Goal: Task Accomplishment & Management: Manage account settings

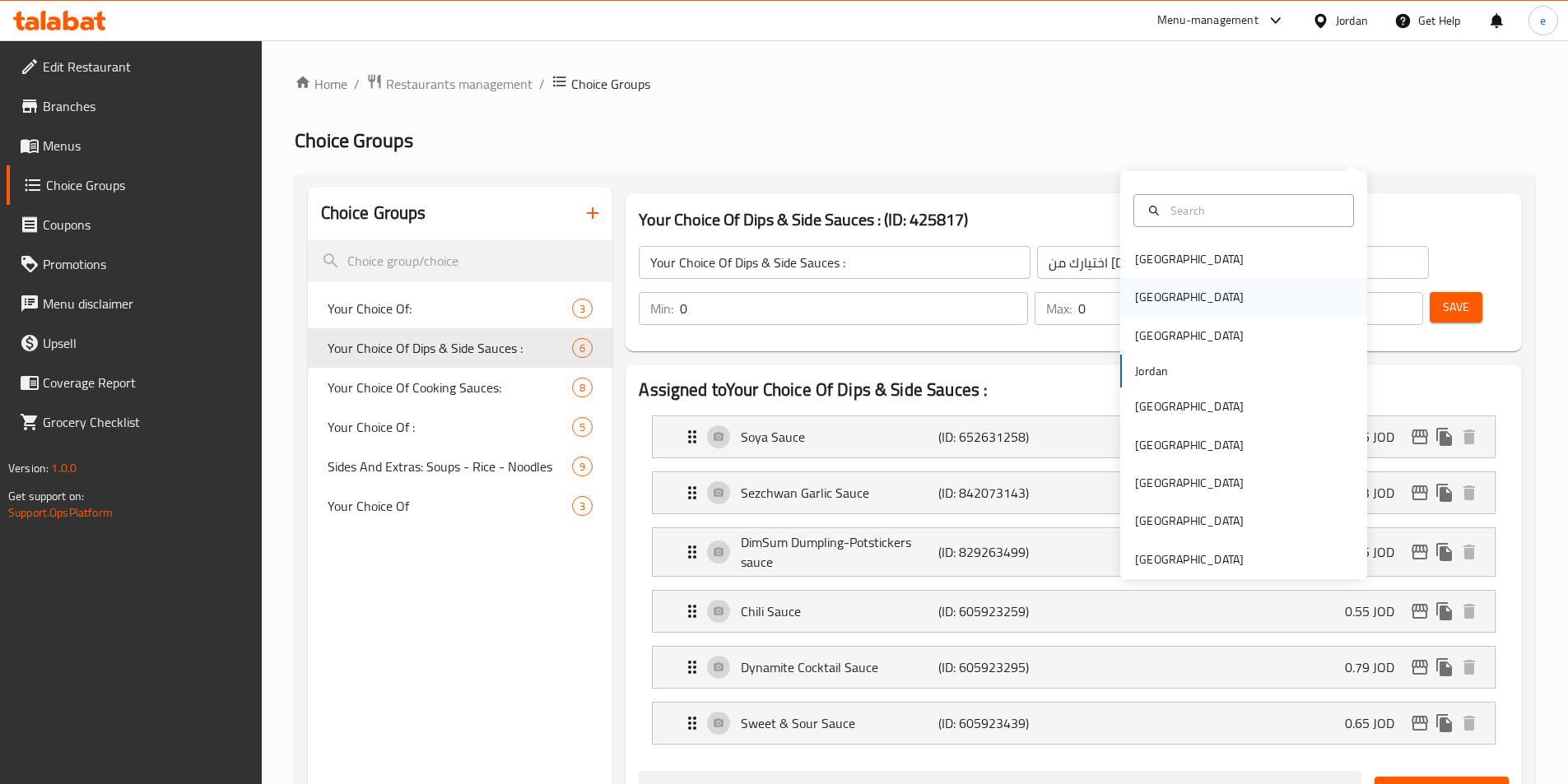
scroll to position [128, 0]
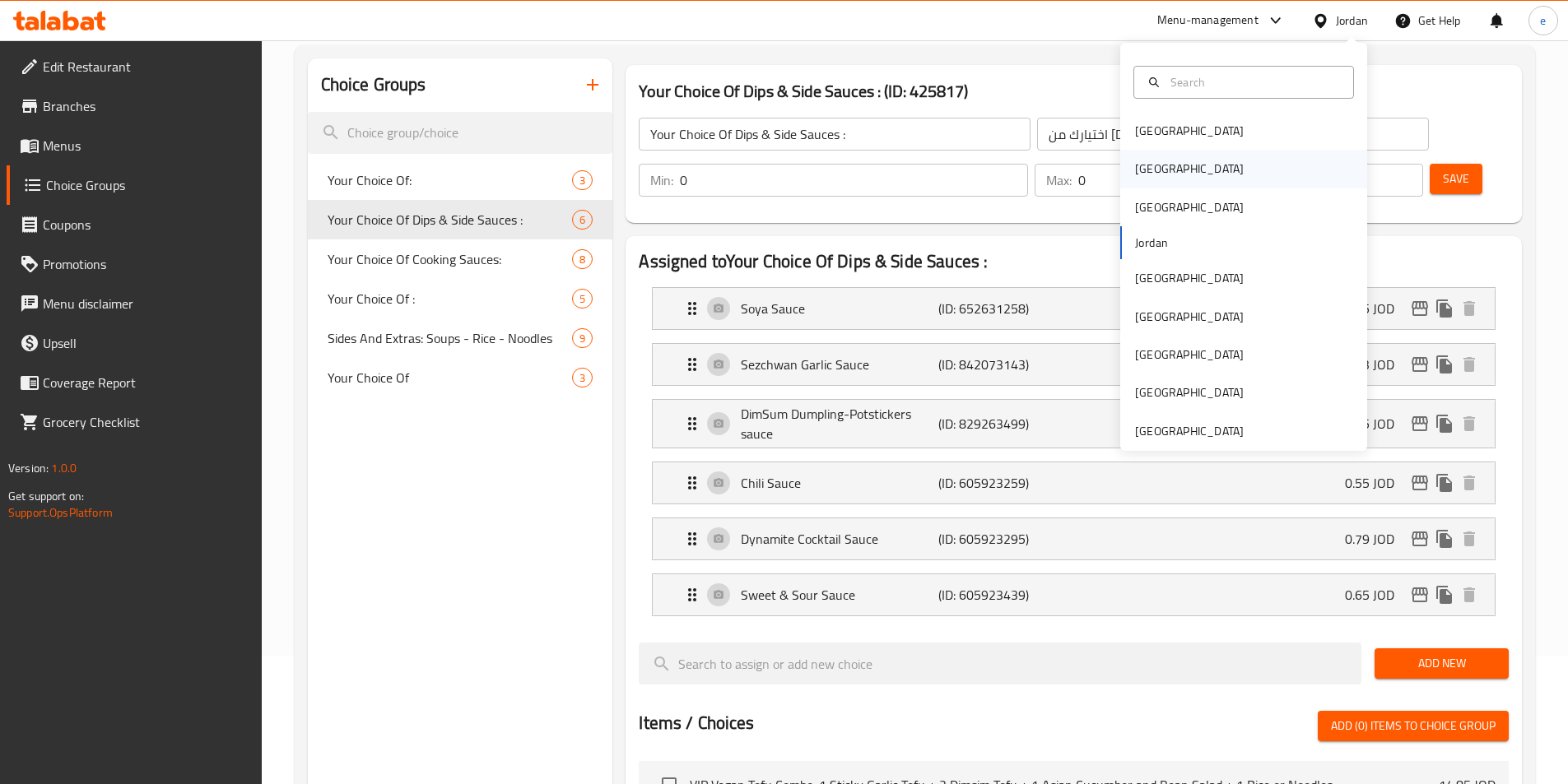
click at [1158, 169] on div "[GEOGRAPHIC_DATA]" at bounding box center [1189, 168] width 135 height 38
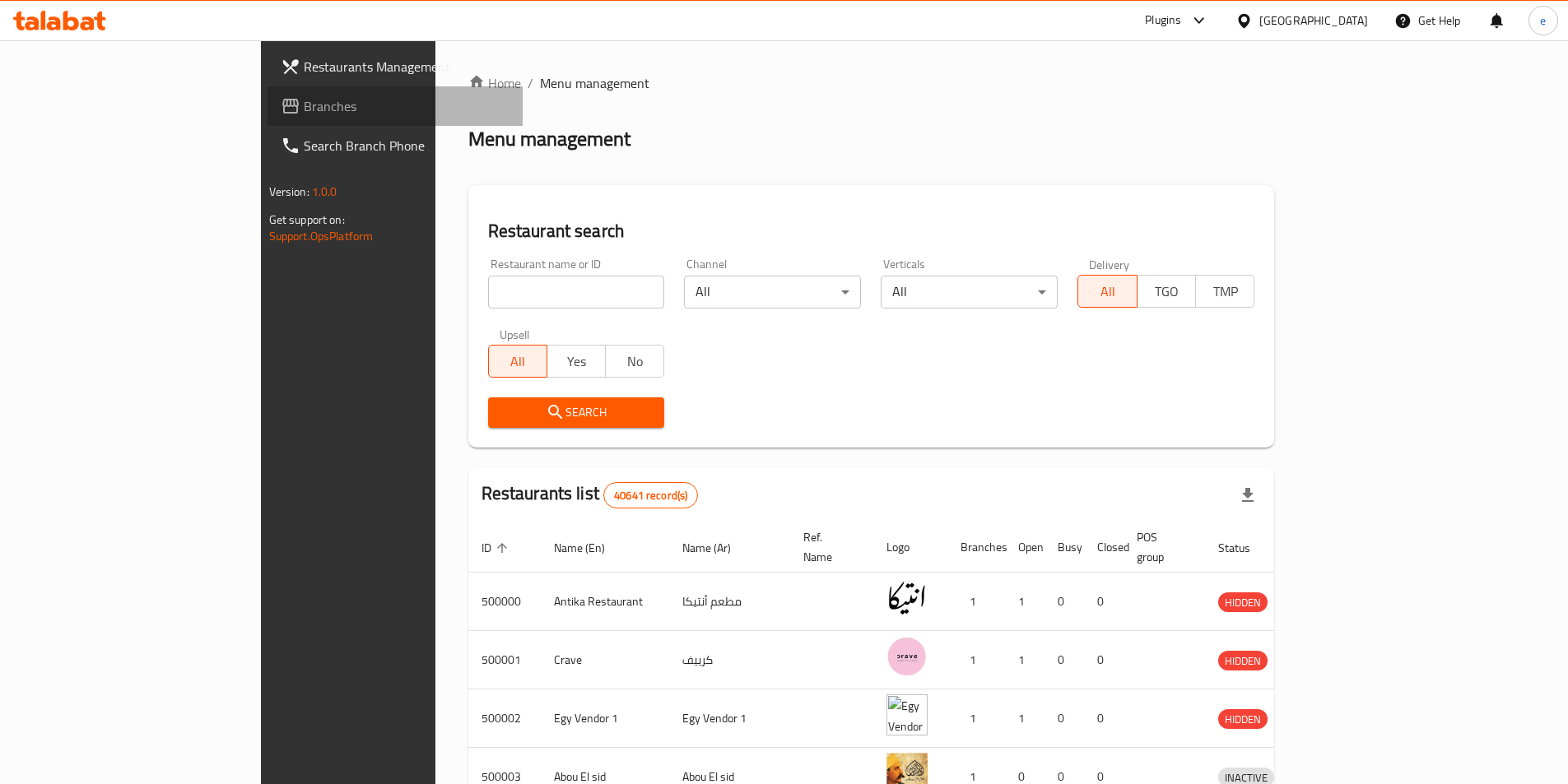
click at [267, 119] on link "Branches" at bounding box center [395, 106] width 255 height 40
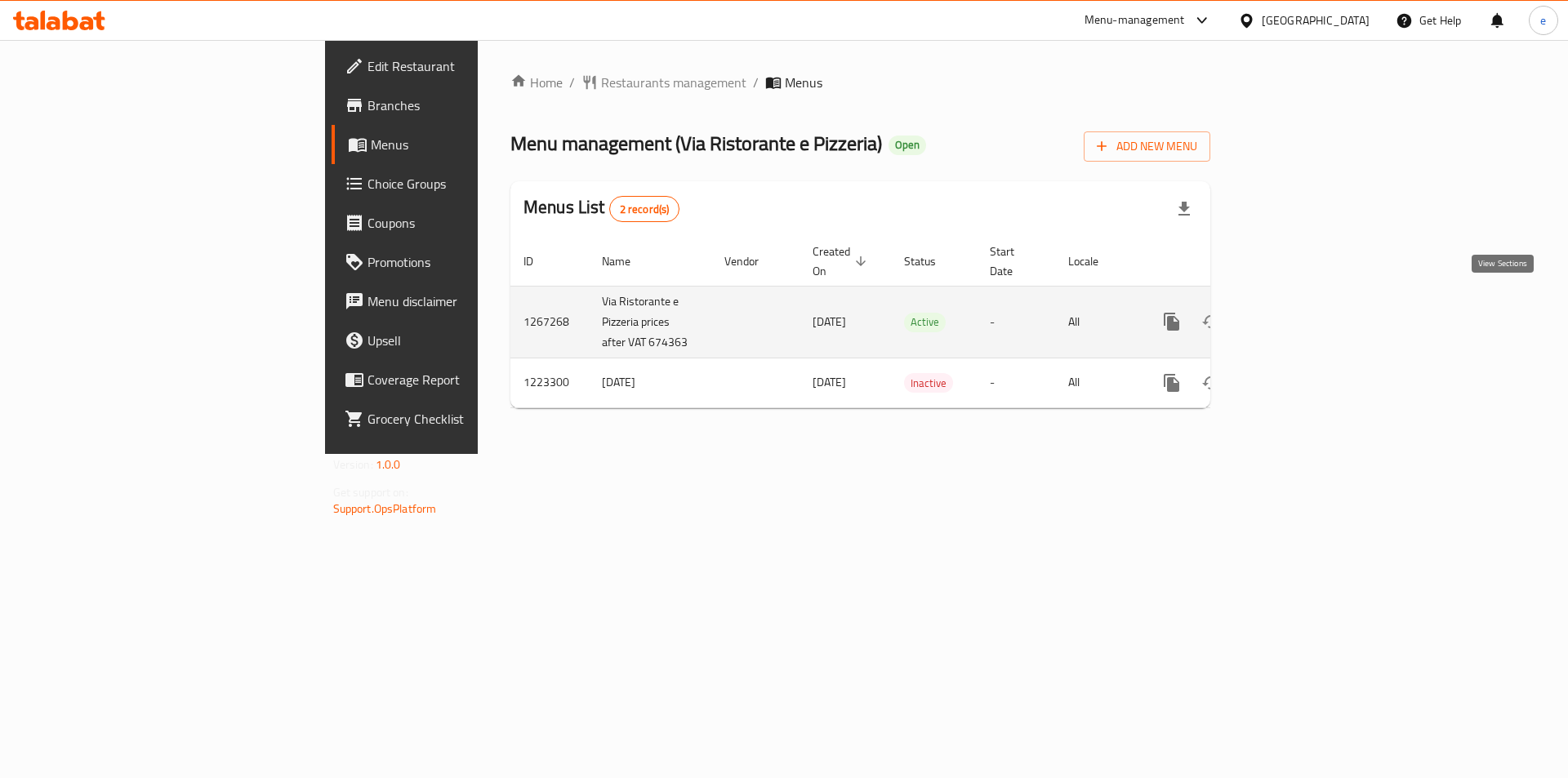
click at [1299, 312] on icon "enhanced table" at bounding box center [1289, 321] width 19 height 19
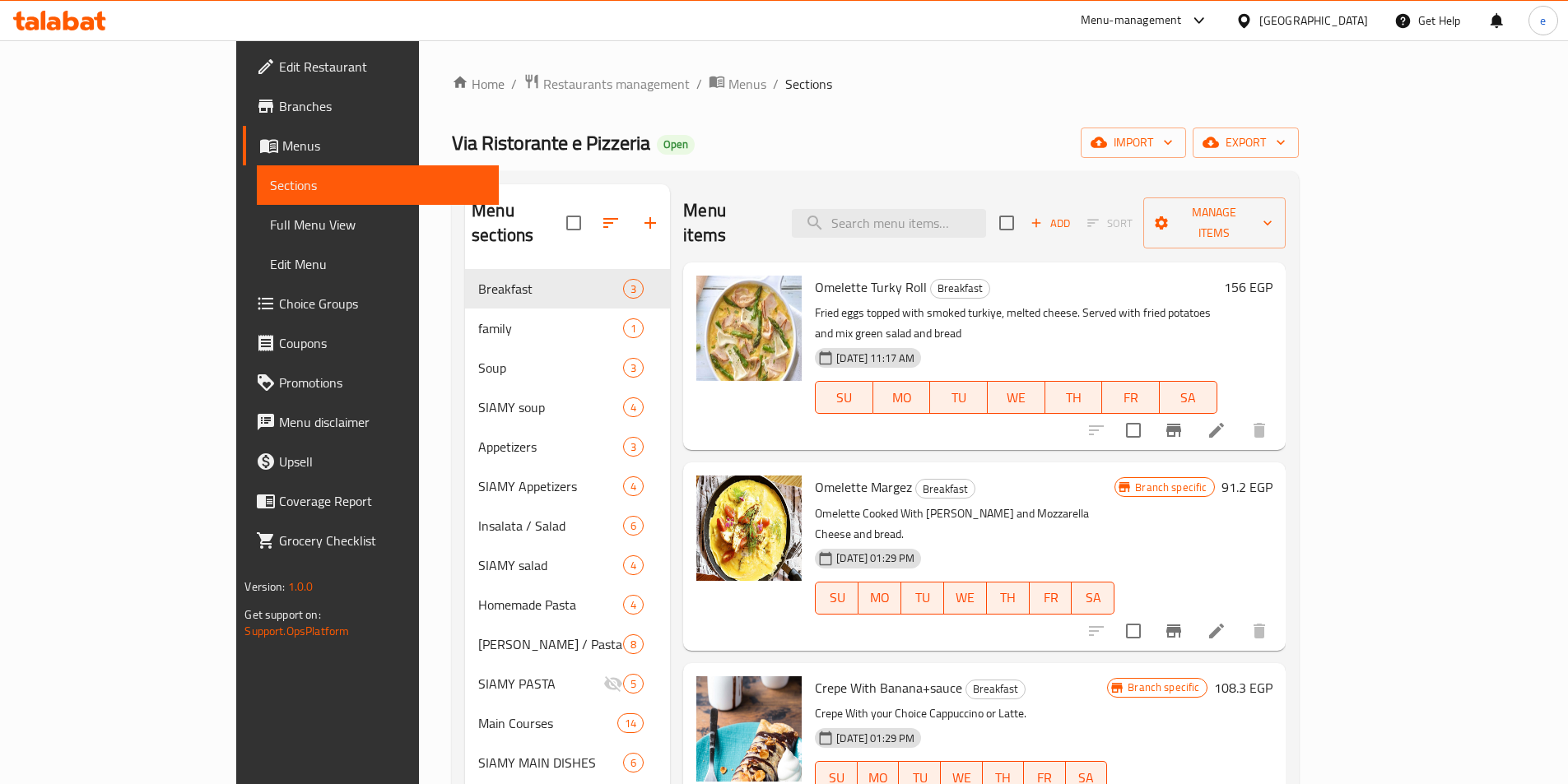
click at [279, 309] on span "Choice Groups" at bounding box center [382, 303] width 206 height 19
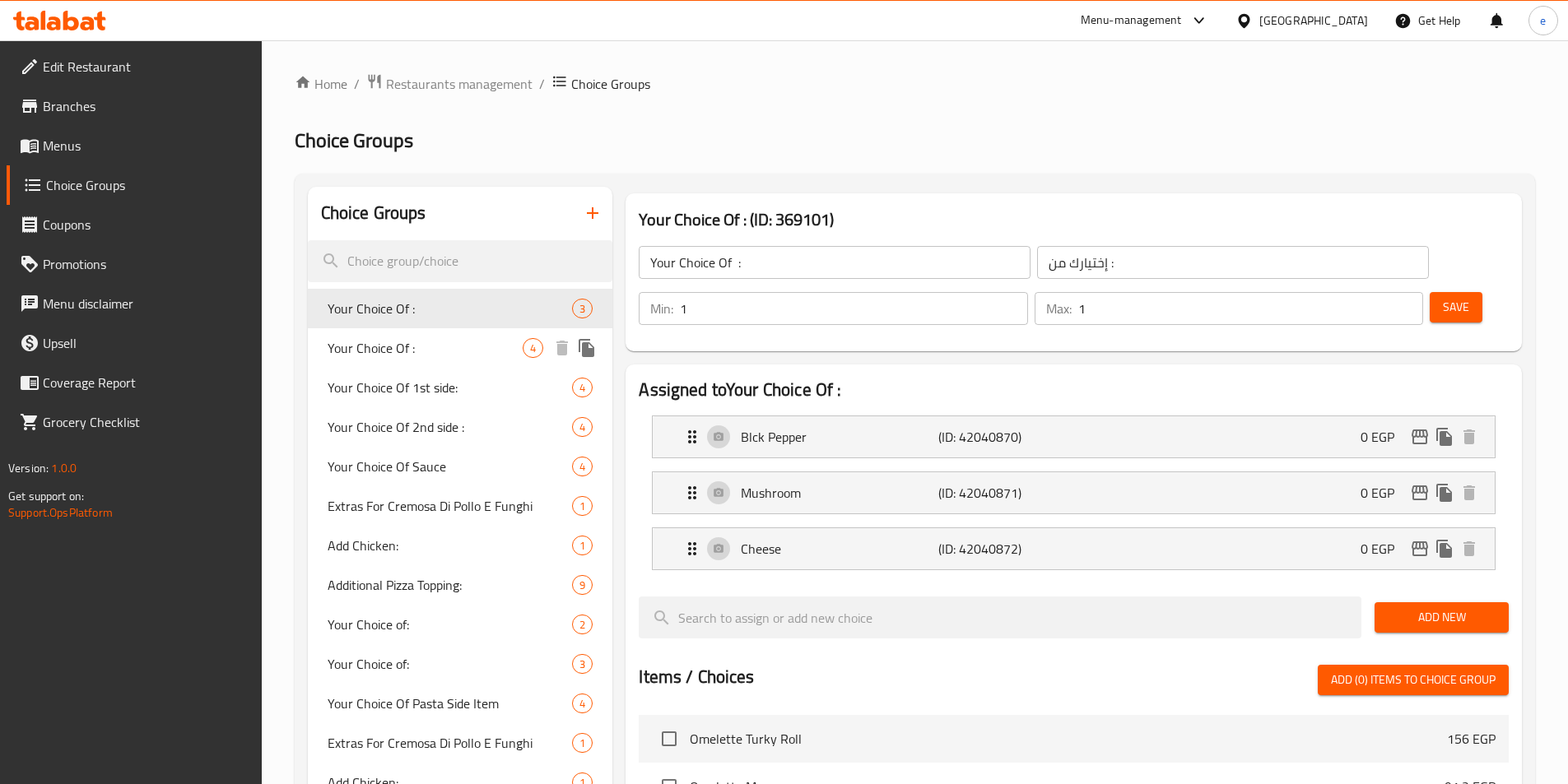
click at [382, 358] on span "Your Choice Of :" at bounding box center [425, 348] width 196 height 19
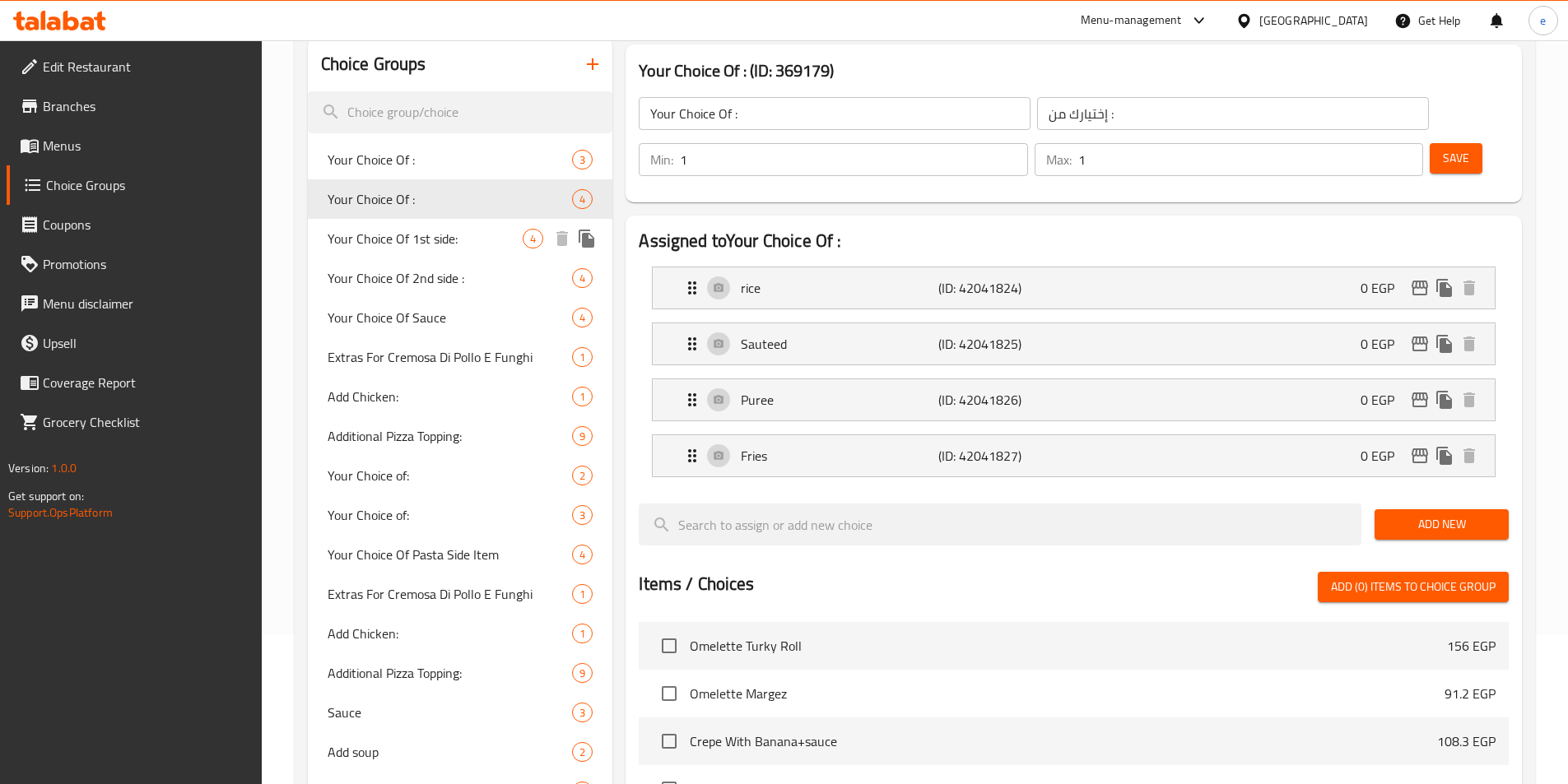
scroll to position [10, 0]
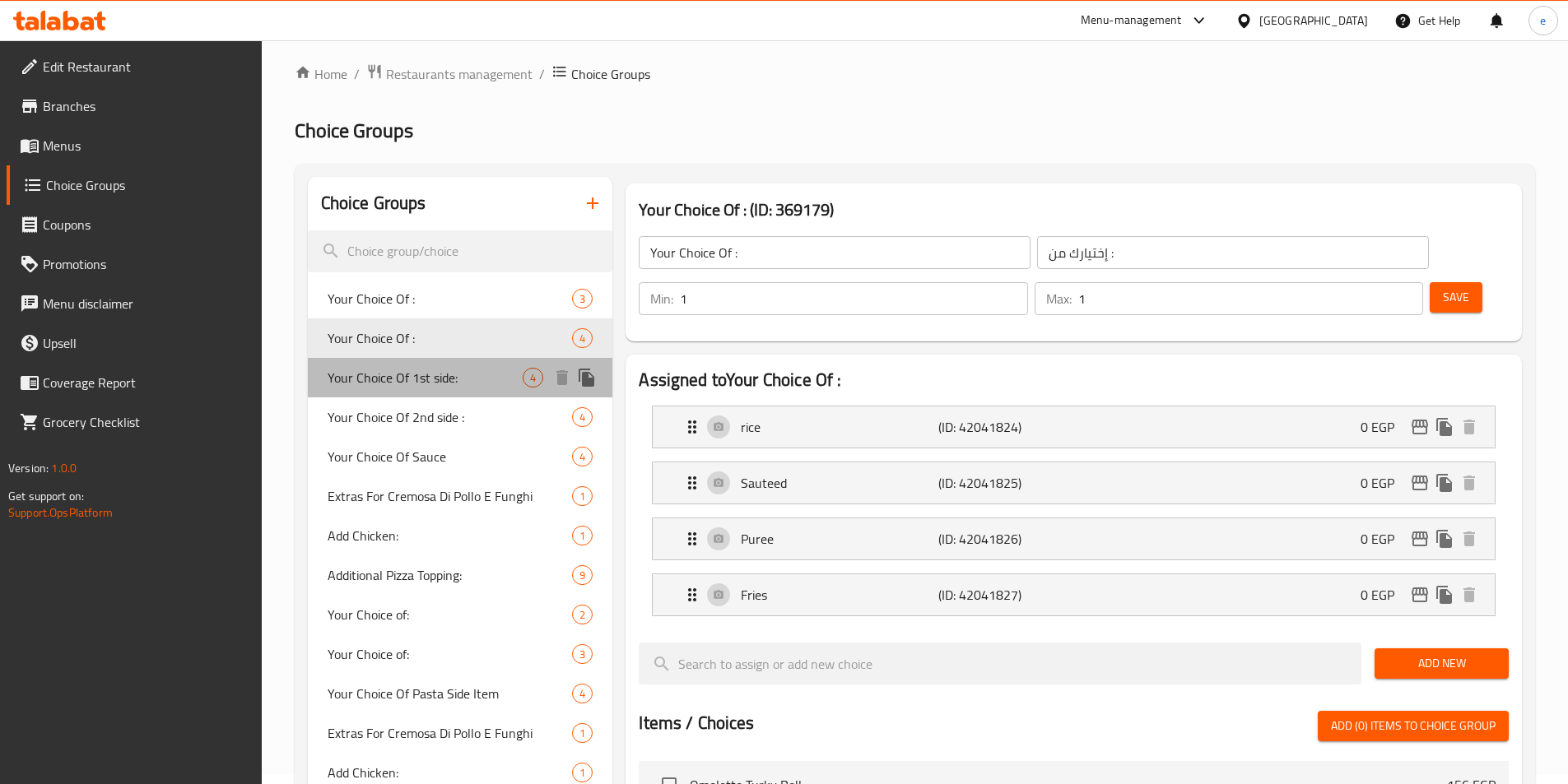
click at [420, 386] on span "Your Choice Of 1st side:" at bounding box center [425, 377] width 196 height 19
type input "Your Choice Of 1st side:"
type input "اختيارك للجانب الأول:"
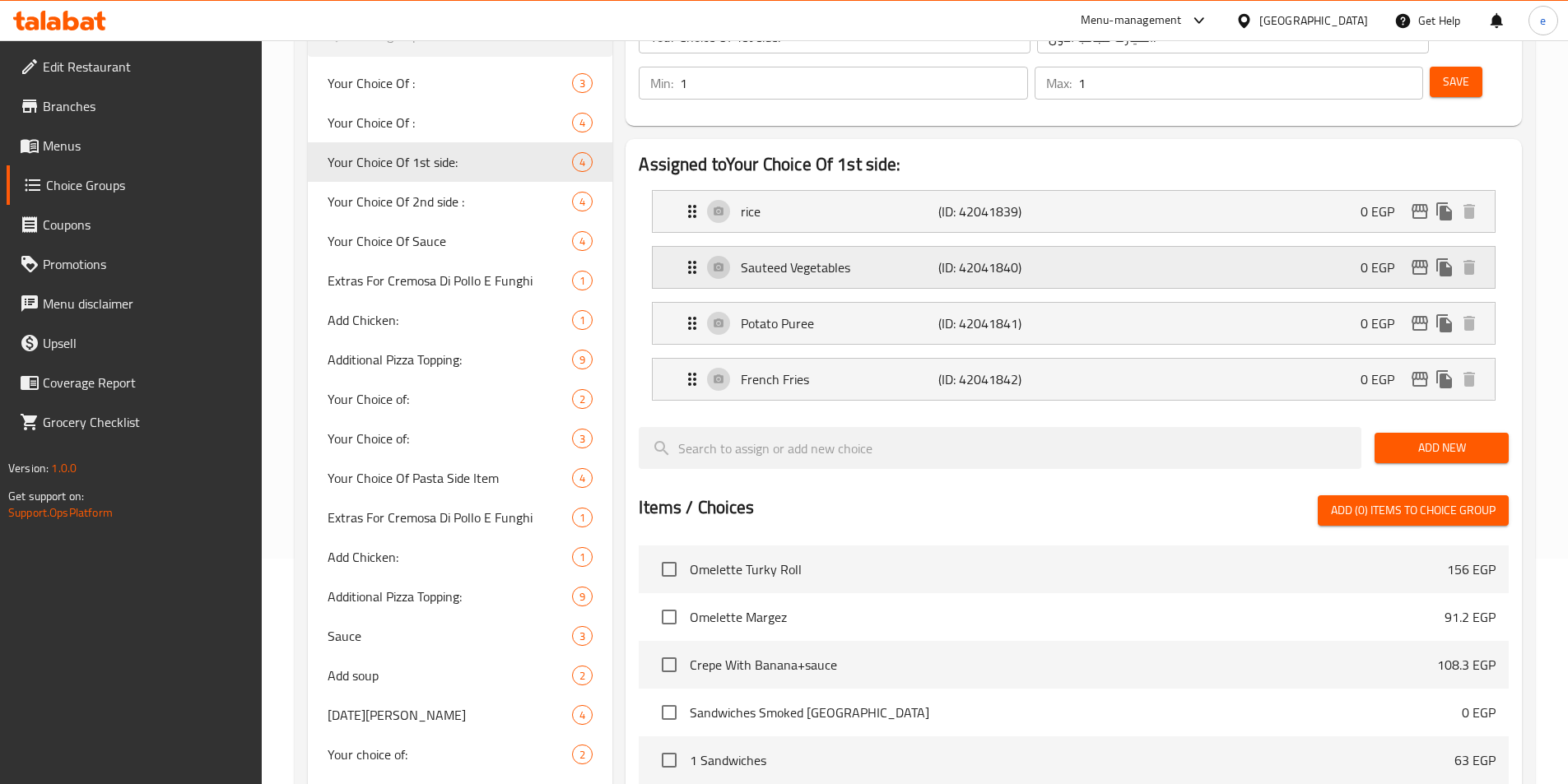
scroll to position [92, 0]
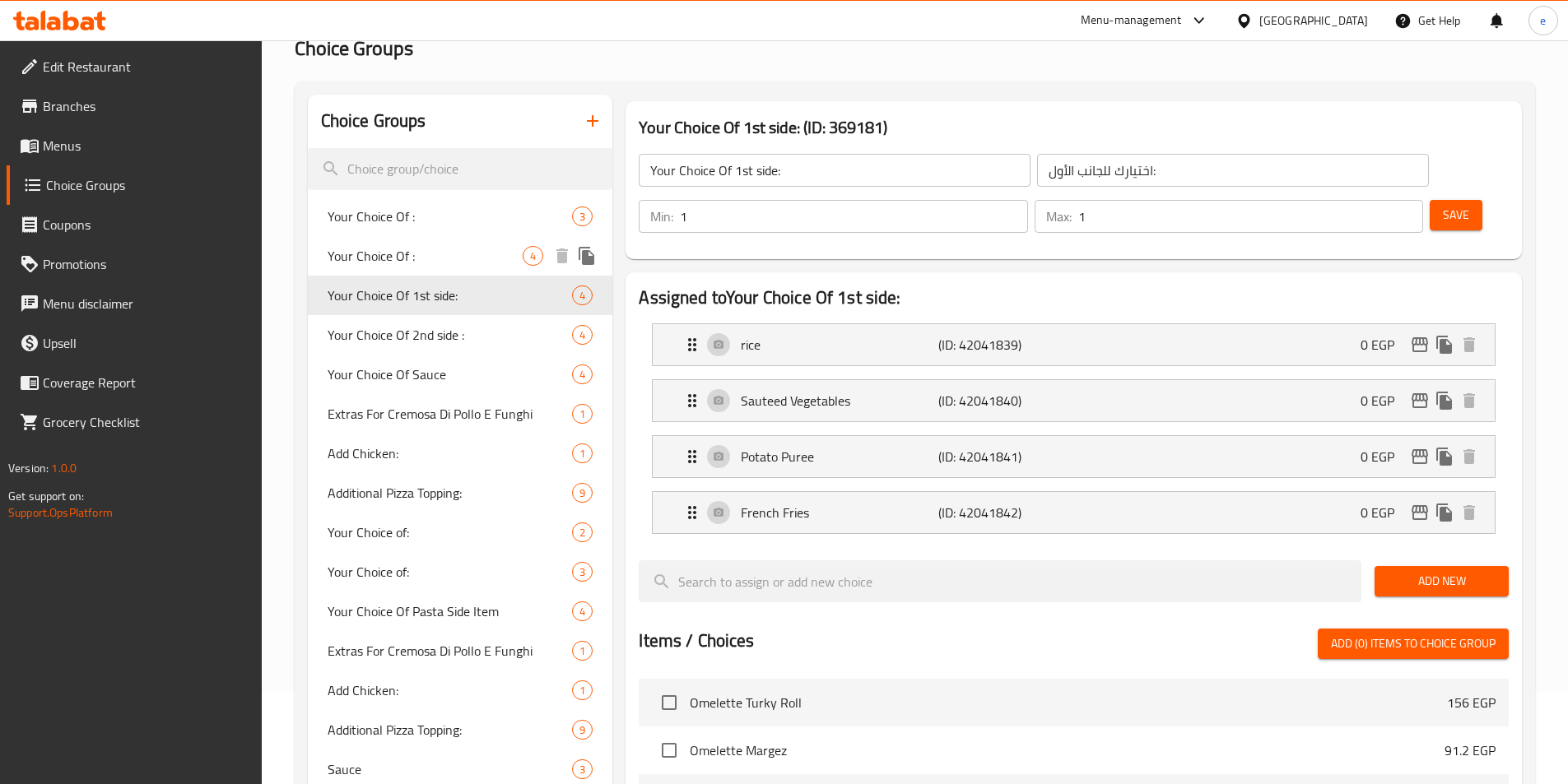
click at [389, 257] on span "Your Choice Of :" at bounding box center [425, 256] width 196 height 19
type input "Your Choice Of :"
type input "إختيارك من :"
